Goal: Book appointment/travel/reservation

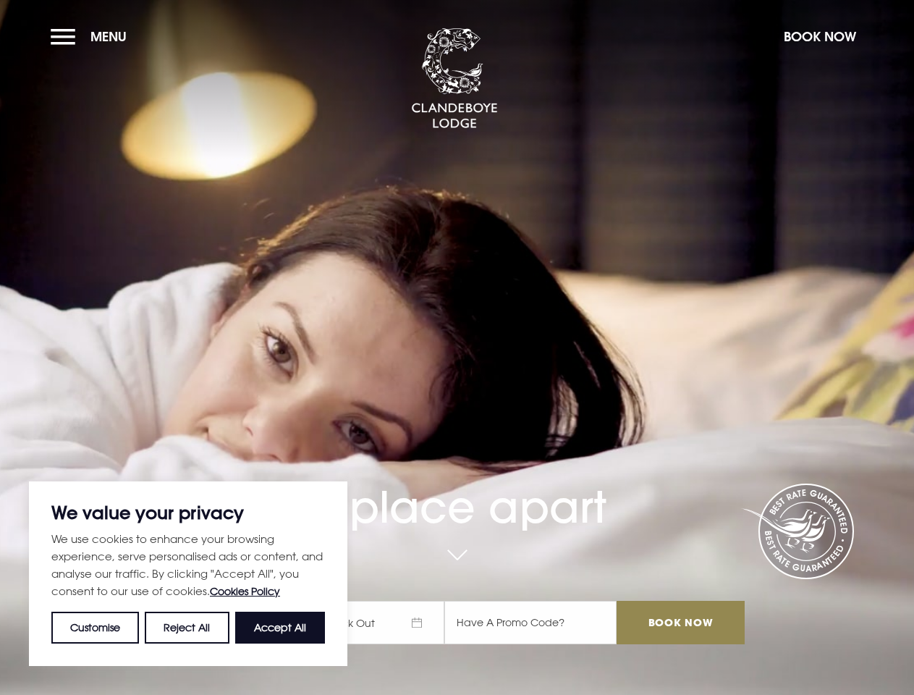
click at [457, 347] on div "A place apart Check In Check Out Mon Tue Wed Thur Fri Sat Sun Mon Tue Wed Thur …" at bounding box center [457, 486] width 592 height 343
click at [96, 627] on button "Customise" at bounding box center [95, 627] width 88 height 32
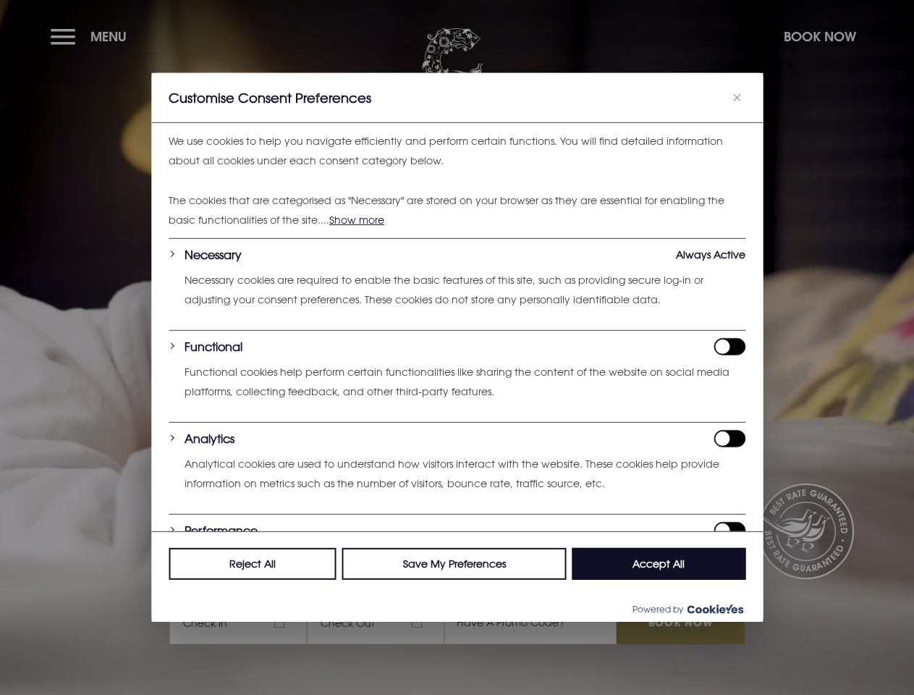
click at [187, 627] on div at bounding box center [457, 347] width 914 height 695
click at [280, 531] on div "We use cookies to help you navigate efficiently and perform certain functions. …" at bounding box center [456, 327] width 611 height 408
click at [92, 36] on div at bounding box center [457, 347] width 914 height 695
click at [819, 36] on div at bounding box center [457, 347] width 914 height 695
click at [382, 622] on div at bounding box center [457, 347] width 914 height 695
